Goal: Task Accomplishment & Management: Complete application form

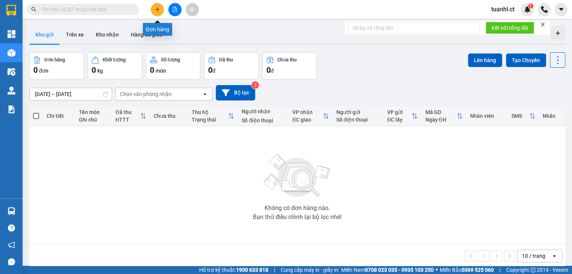
click at [155, 9] on icon "plus" at bounding box center [157, 9] width 5 height 5
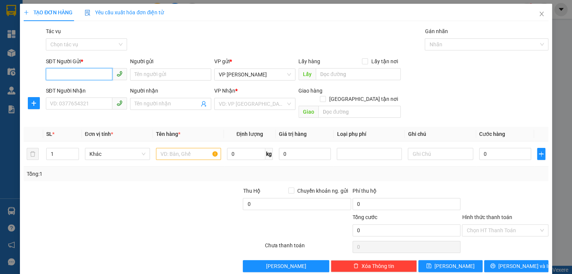
click at [97, 73] on input "SĐT Người Gửi *" at bounding box center [79, 74] width 67 height 12
type input "0974156295"
click at [87, 101] on input "SĐT Người Nhận" at bounding box center [79, 103] width 67 height 12
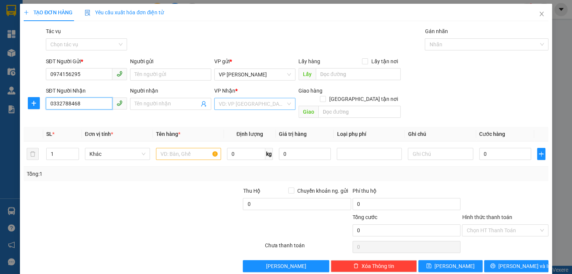
type input "0332788468"
click at [256, 104] on input "search" at bounding box center [252, 103] width 67 height 11
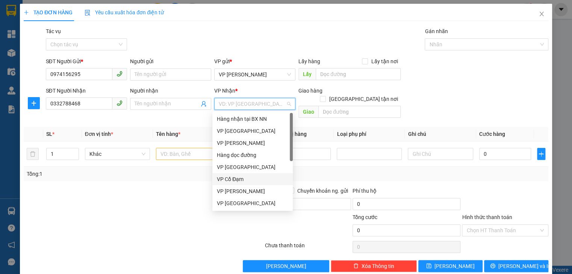
click at [257, 180] on div "VP Cổ Đạm" at bounding box center [252, 179] width 71 height 8
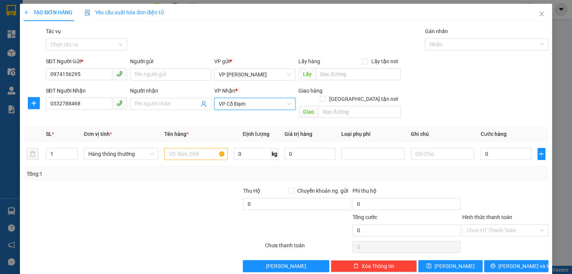
click at [274, 103] on span "VP Cổ Đạm" at bounding box center [255, 103] width 72 height 11
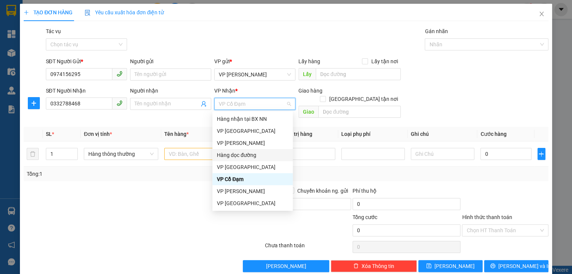
click at [263, 153] on div "Hàng dọc đường" at bounding box center [252, 155] width 71 height 8
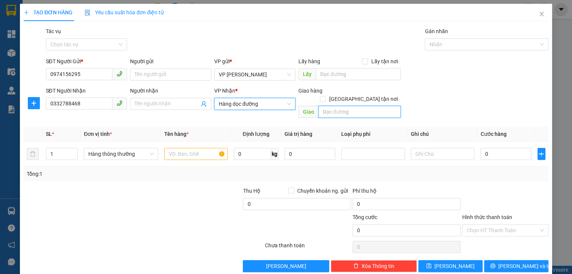
click at [340, 106] on input "text" at bounding box center [359, 112] width 82 height 12
type input "CẦU LỒI DIỄM CHÂU"
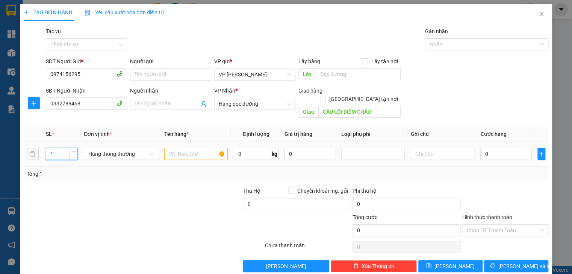
click at [60, 148] on input "1" at bounding box center [61, 153] width 31 height 11
type input "6"
click at [203, 148] on input "text" at bounding box center [196, 154] width 64 height 12
type input "HÀNG GIA ĐÌNH"
click at [481, 148] on input "0" at bounding box center [505, 154] width 51 height 12
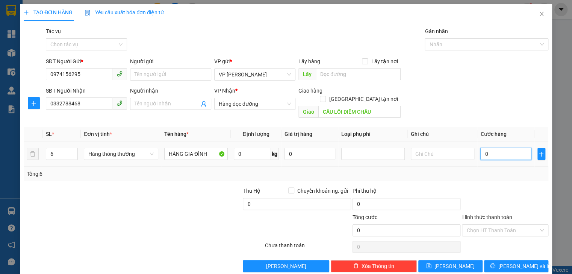
click at [480, 148] on input "0" at bounding box center [505, 154] width 51 height 12
type input "30"
type input "300"
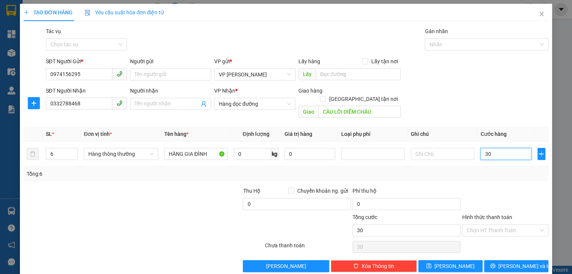
type input "300"
type input "3.000"
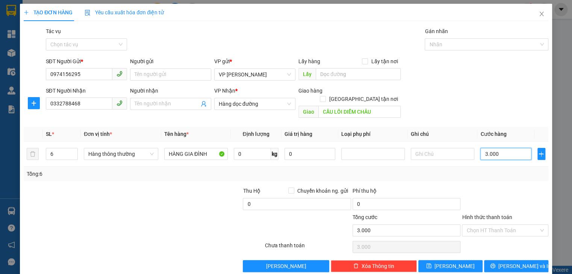
type input "30.000"
type input "300.000"
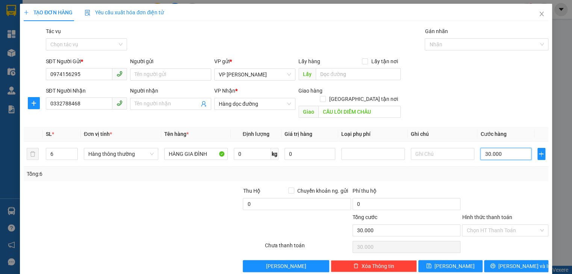
type input "300.000"
click at [518, 262] on span "Lưu và In" at bounding box center [524, 266] width 53 height 8
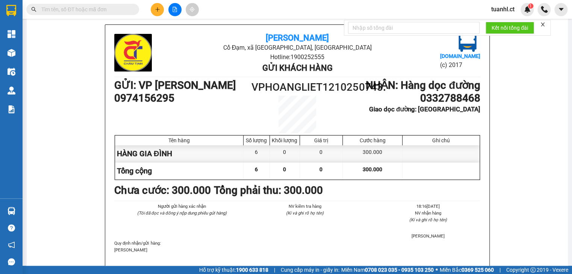
scroll to position [60, 0]
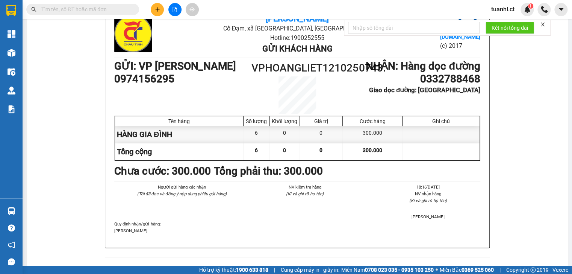
click at [153, 11] on button at bounding box center [157, 9] width 13 height 13
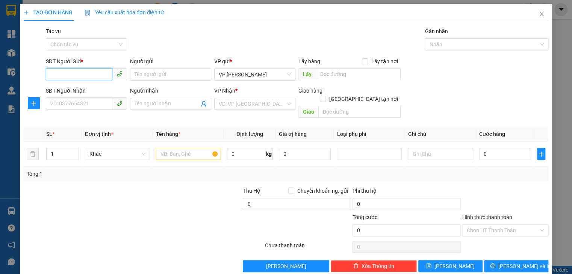
click at [92, 75] on input "SĐT Người Gửi *" at bounding box center [79, 74] width 67 height 12
type input "0369870090"
click at [79, 86] on div "0369870090" at bounding box center [85, 89] width 71 height 8
type input "0976667298"
type input "a hồng"
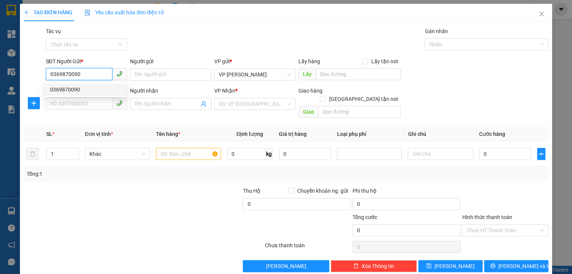
type input "TIÊN ĐIỀN"
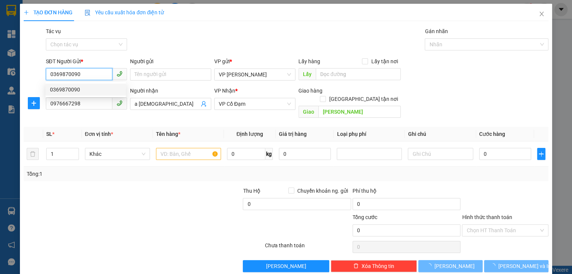
type input "40.000"
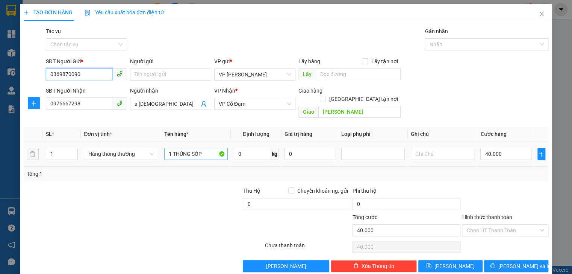
type input "0369870090"
click at [205, 148] on input "1 THÙNG SỐP" at bounding box center [196, 154] width 64 height 12
type input "1"
type input "QUÂN ÁO"
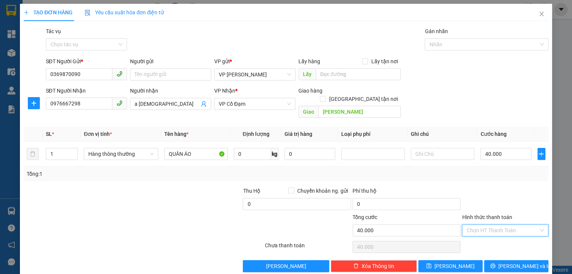
click at [527, 224] on input "Hình thức thanh toán" at bounding box center [502, 229] width 72 height 11
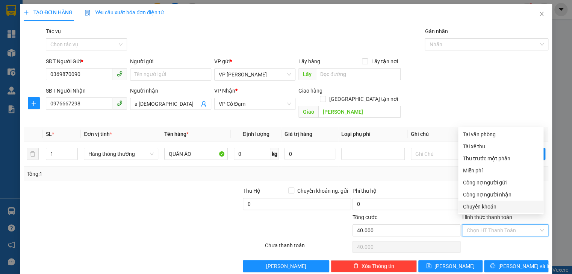
click at [485, 205] on div "Chuyển khoản" at bounding box center [501, 206] width 76 height 8
type input "0"
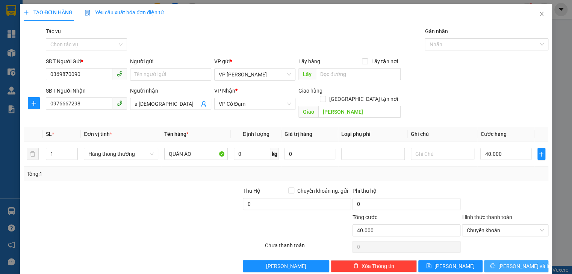
click at [495, 263] on icon "printer" at bounding box center [492, 265] width 5 height 5
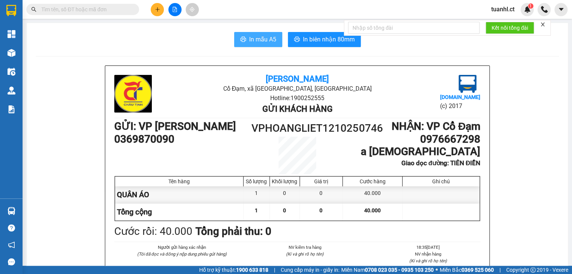
click at [265, 39] on span "In mẫu A5" at bounding box center [262, 39] width 27 height 9
click at [156, 10] on icon "plus" at bounding box center [157, 9] width 5 height 5
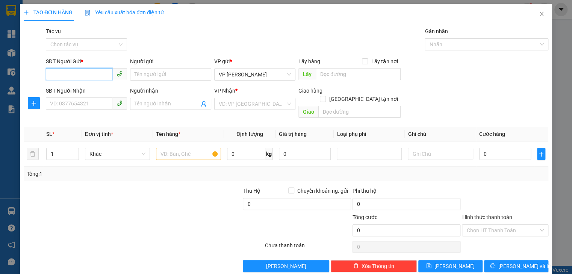
click at [96, 72] on input "SĐT Người Gửi *" at bounding box center [79, 74] width 67 height 12
click at [77, 106] on input "SĐT Người Nhận" at bounding box center [79, 103] width 67 height 12
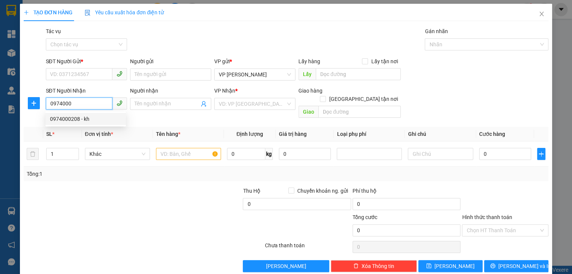
click at [87, 118] on div "0974000208 - kh" at bounding box center [85, 119] width 71 height 8
type input "0974000208"
type input "kh"
type input "cầu trù"
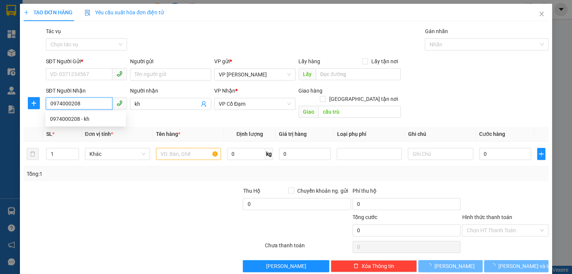
type input "40.000"
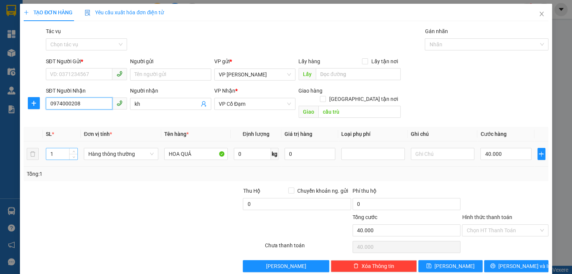
type input "0974000208"
click at [60, 148] on input "1" at bounding box center [61, 153] width 31 height 11
type input "2"
click at [501, 148] on input "40.000" at bounding box center [505, 154] width 51 height 12
type input "0"
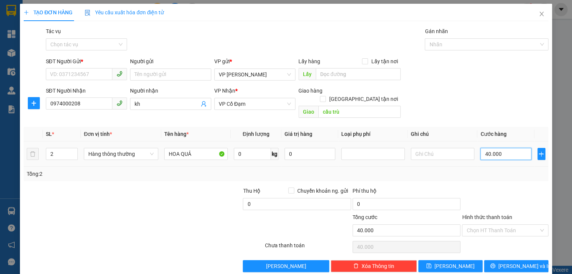
type input "0"
click at [480, 148] on input "0" at bounding box center [505, 154] width 51 height 12
type input "80"
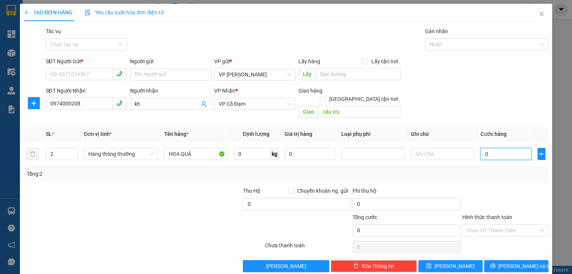
type input "80"
type input "800"
type input "8.000"
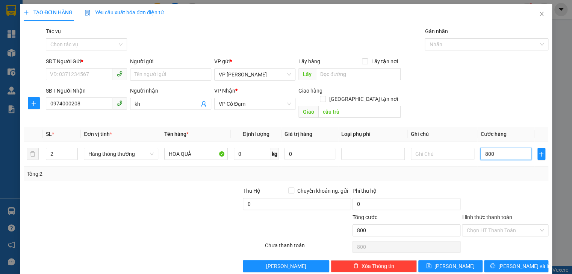
type input "8.000"
type input "80.000"
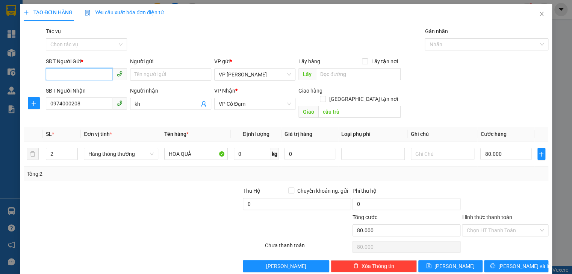
click at [87, 72] on input "SĐT Người Gửi *" at bounding box center [79, 74] width 67 height 12
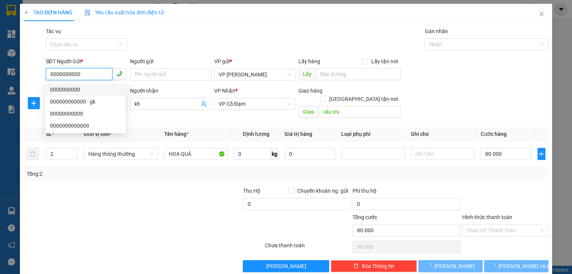
type input "0000000000"
click at [190, 37] on div "Gói vận chuyển * Tiêu chuẩn Tác vụ Chọn tác vụ Gán nhãn Nhãn" at bounding box center [297, 40] width 506 height 26
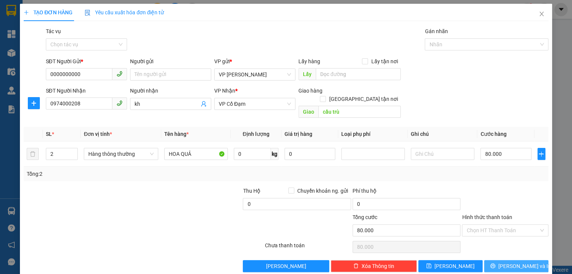
click at [516, 262] on span "Lưu và In" at bounding box center [524, 266] width 53 height 8
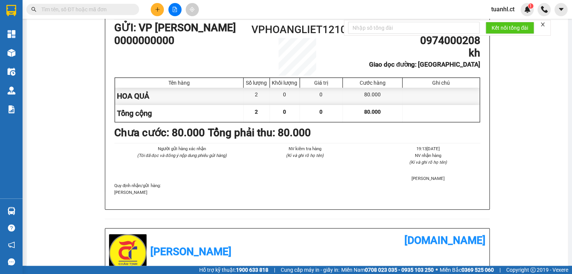
scroll to position [90, 0]
